Goal: Use online tool/utility: Utilize a website feature to perform a specific function

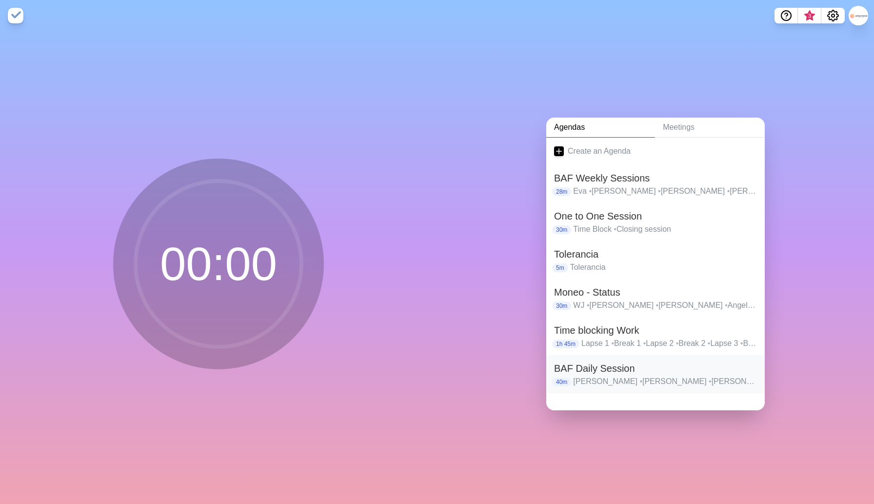
click at [587, 369] on h2 "BAF Daily Session" at bounding box center [655, 368] width 203 height 15
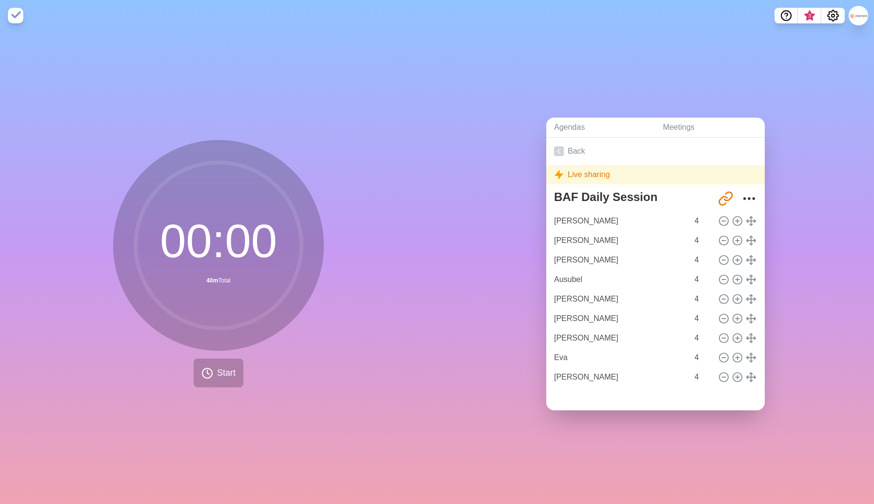
type input "[PERSON_NAME]"
type input "Ausubel"
type input "[PERSON_NAME]"
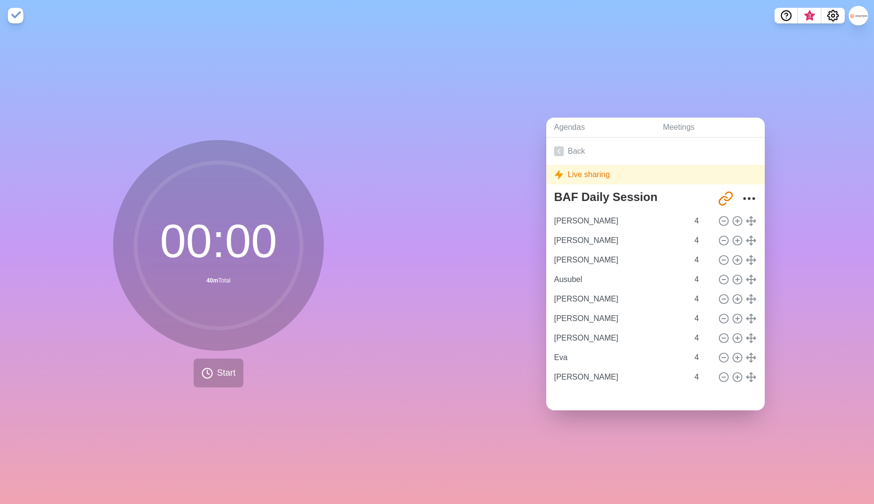
type input "[PERSON_NAME]"
type input "Eva"
type input "[PERSON_NAME]"
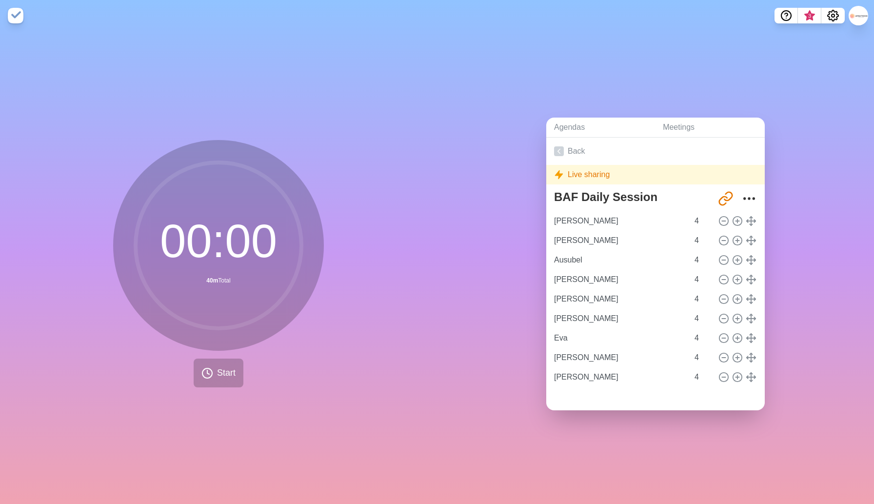
drag, startPoint x: 752, startPoint y: 221, endPoint x: 752, endPoint y: 229, distance: 7.3
click at [215, 375] on button "Start" at bounding box center [219, 372] width 50 height 29
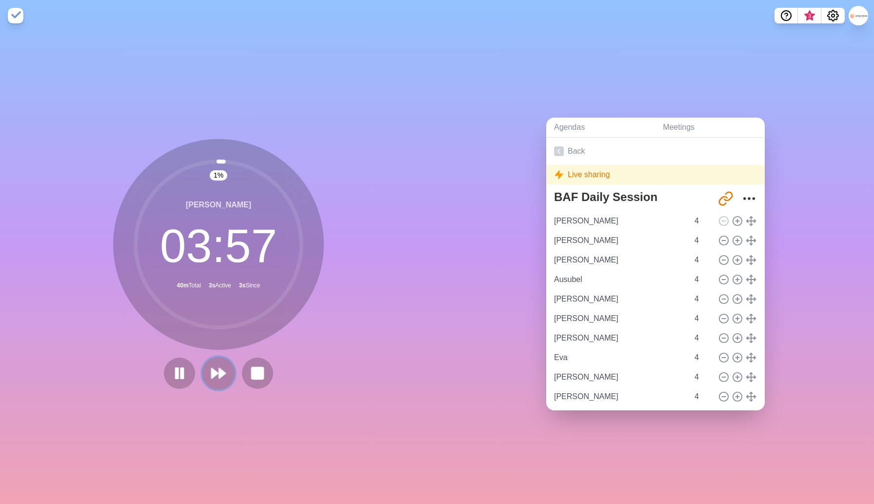
click at [216, 370] on icon at bounding box center [218, 373] width 17 height 17
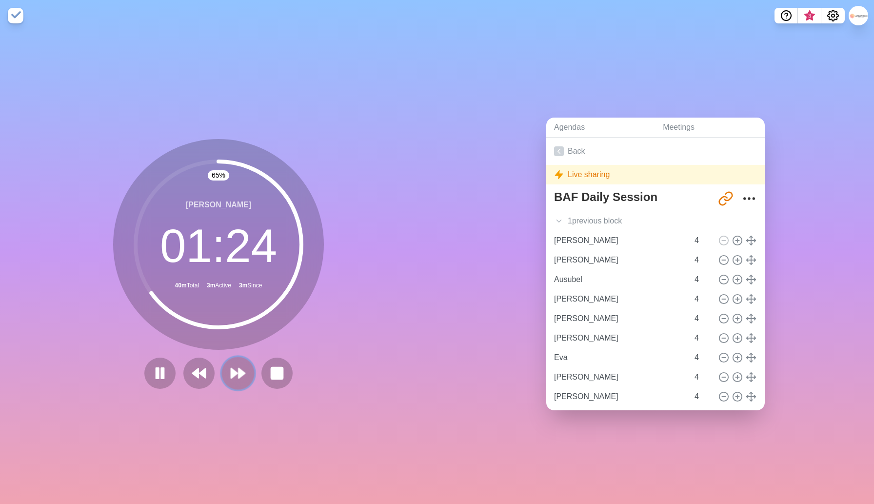
click at [240, 375] on polygon at bounding box center [241, 373] width 6 height 10
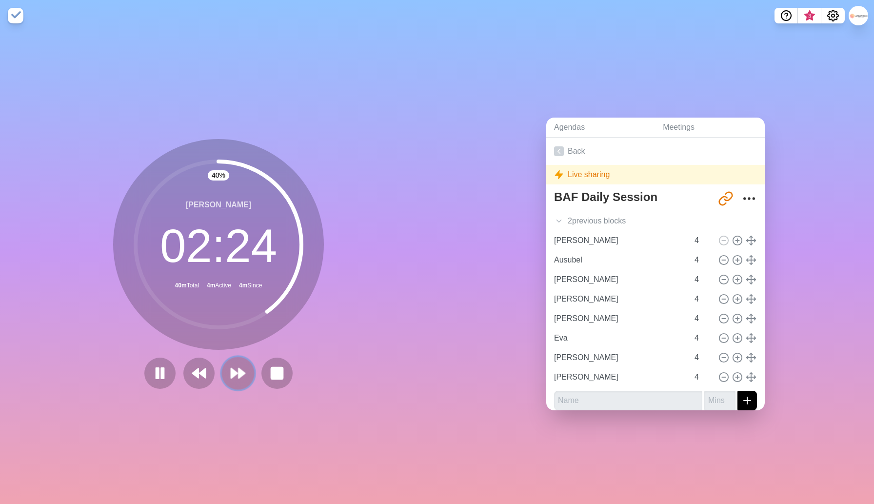
click at [240, 375] on polygon at bounding box center [241, 373] width 6 height 10
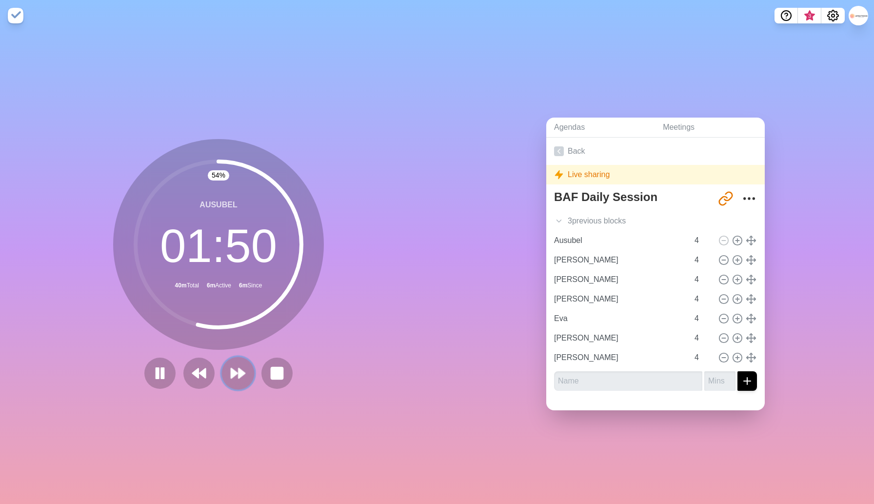
click at [243, 371] on polygon at bounding box center [241, 373] width 6 height 10
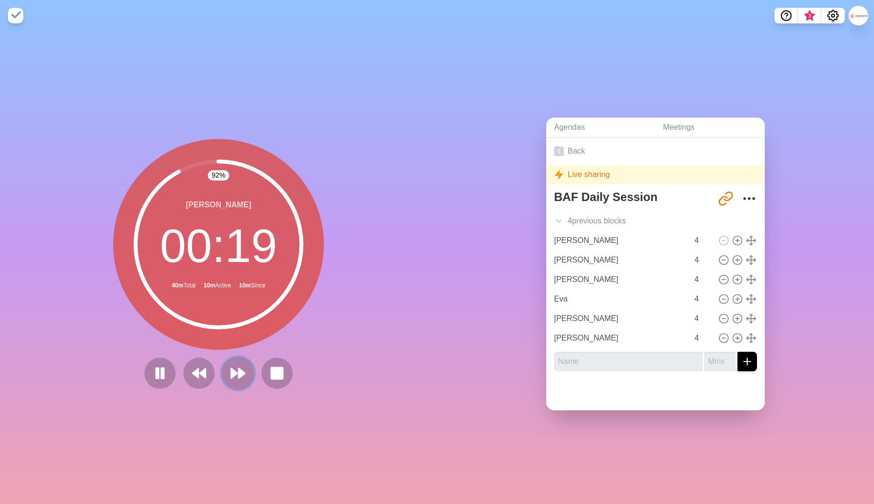
click at [237, 377] on icon at bounding box center [238, 373] width 17 height 17
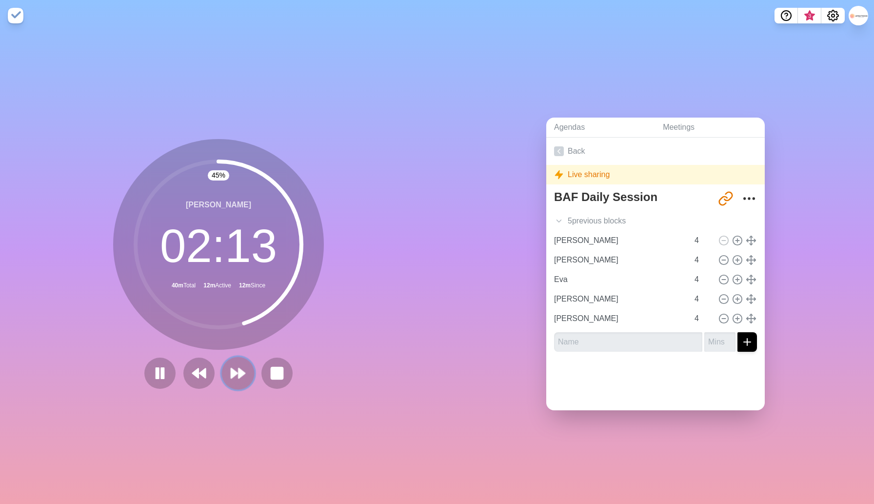
click at [238, 374] on polygon at bounding box center [241, 373] width 6 height 10
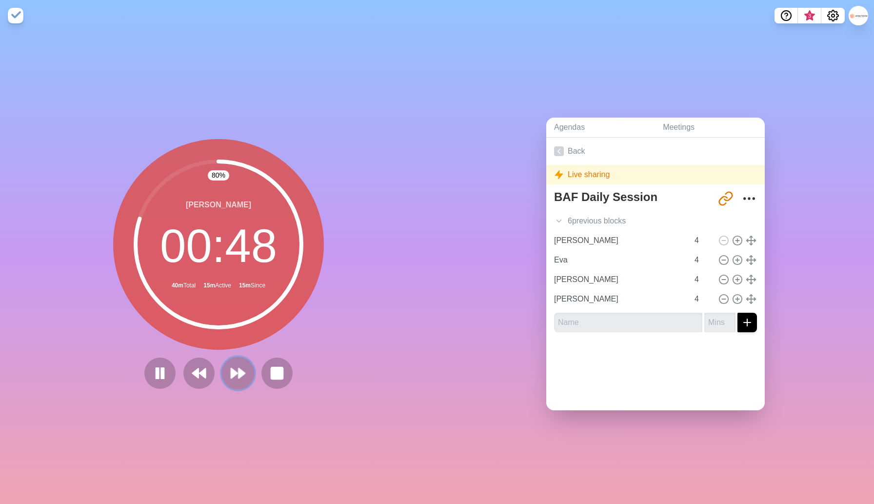
click at [237, 373] on polygon at bounding box center [234, 373] width 6 height 10
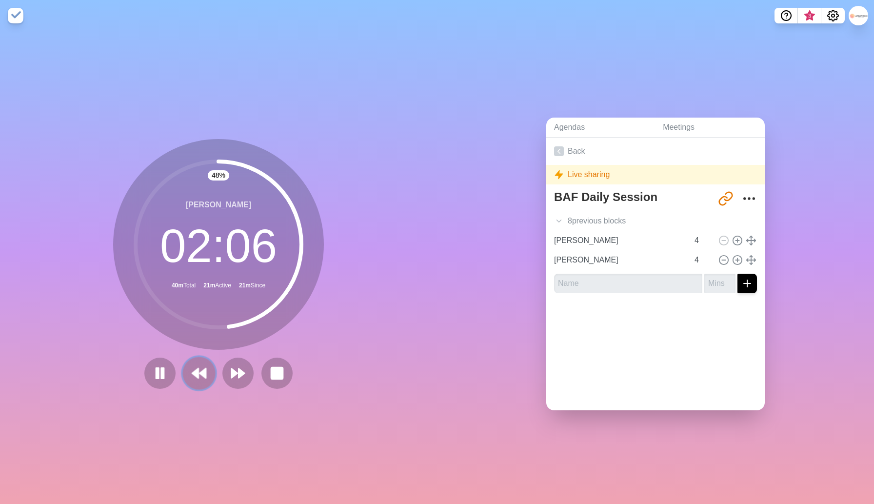
click at [196, 371] on polygon at bounding box center [195, 373] width 6 height 10
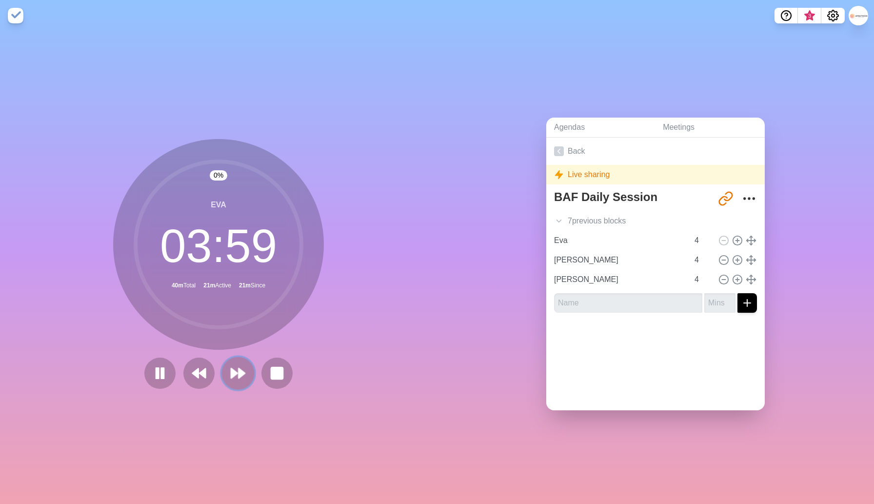
click at [242, 376] on icon at bounding box center [238, 373] width 17 height 17
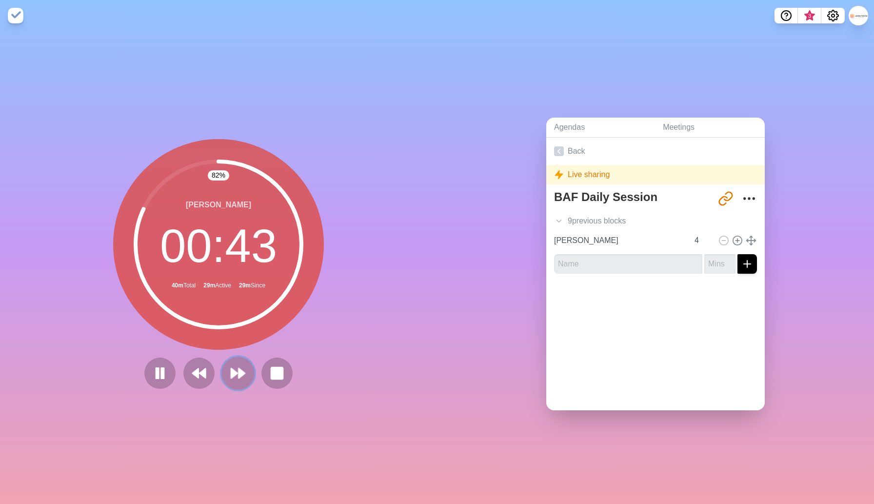
click at [237, 377] on icon at bounding box center [238, 373] width 17 height 17
